Goal: Navigation & Orientation: Find specific page/section

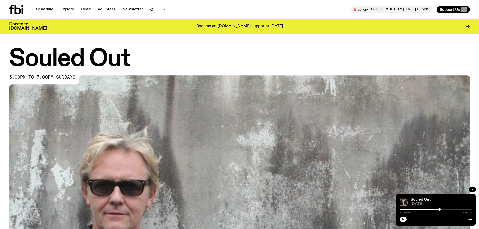
click at [403, 219] on icon "button" at bounding box center [403, 219] width 2 height 3
click at [402, 220] on rect "button" at bounding box center [402, 219] width 1 height 3
click at [403, 221] on button "button" at bounding box center [402, 219] width 7 height 5
click at [403, 218] on icon "button" at bounding box center [402, 219] width 3 height 3
